Goal: Information Seeking & Learning: Find specific fact

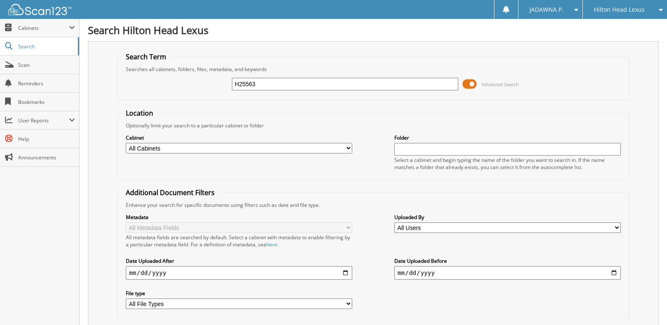
drag, startPoint x: 265, startPoint y: 82, endPoint x: 213, endPoint y: 82, distance: 51.7
click at [213, 82] on div "H25563 Advanced Search" at bounding box center [373, 84] width 503 height 23
type input "AEON"
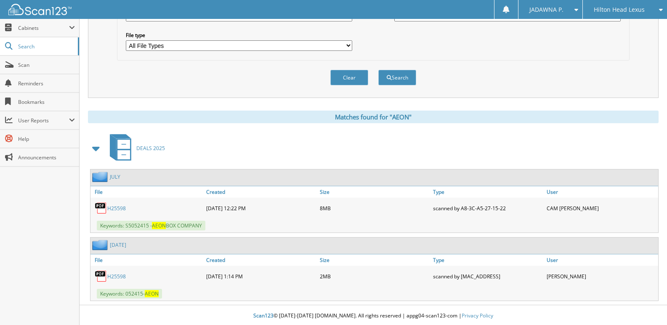
scroll to position [260, 0]
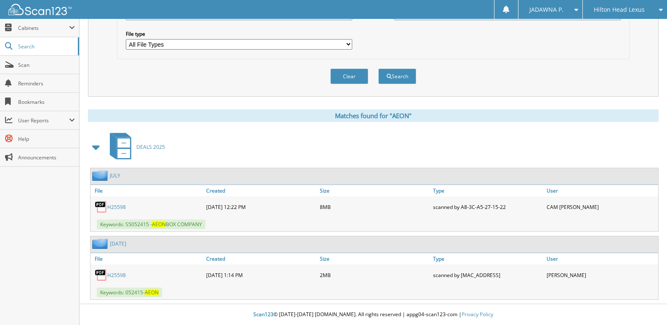
click at [114, 274] on link "H25598" at bounding box center [116, 275] width 19 height 7
